Goal: Task Accomplishment & Management: Use online tool/utility

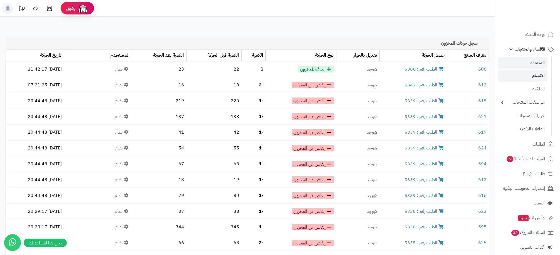
scroll to position [1434, 0]
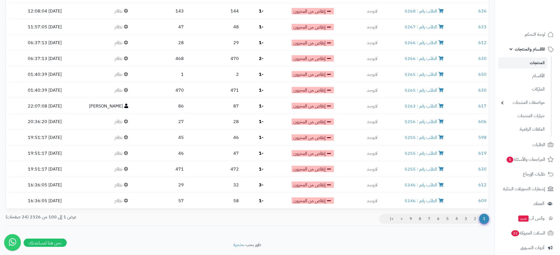
click at [533, 49] on span "الأقسام والمنتجات" at bounding box center [530, 49] width 31 height 8
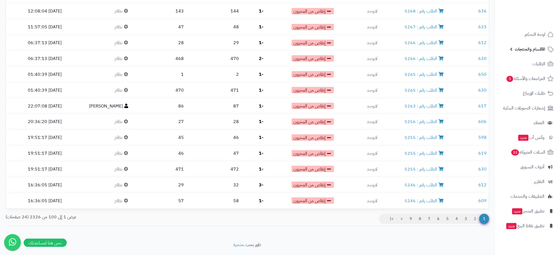
click at [533, 49] on span "الأقسام والمنتجات" at bounding box center [530, 49] width 31 height 8
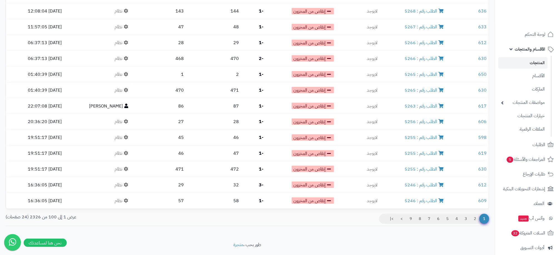
click at [541, 61] on link "المنتجات" at bounding box center [523, 62] width 49 height 11
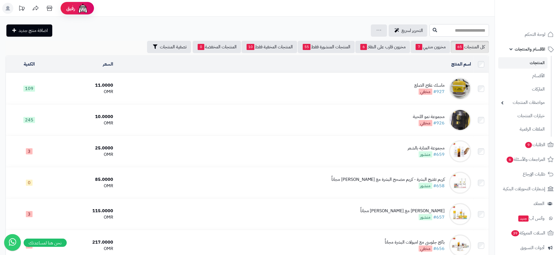
click at [430, 32] on input "text" at bounding box center [460, 30] width 60 height 13
type input "*******"
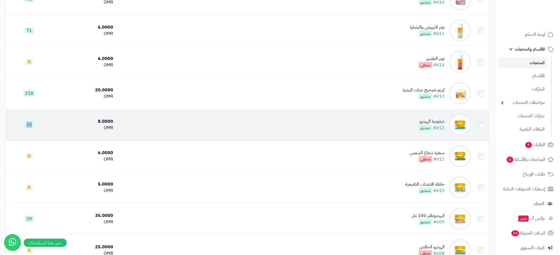
drag, startPoint x: 41, startPoint y: 134, endPoint x: 23, endPoint y: 134, distance: 18.6
click at [23, 134] on td "20" at bounding box center [29, 124] width 47 height 31
drag, startPoint x: 23, startPoint y: 134, endPoint x: 9, endPoint y: 136, distance: 14.0
click at [9, 136] on td "20" at bounding box center [29, 124] width 47 height 31
